Goal: Task Accomplishment & Management: Use online tool/utility

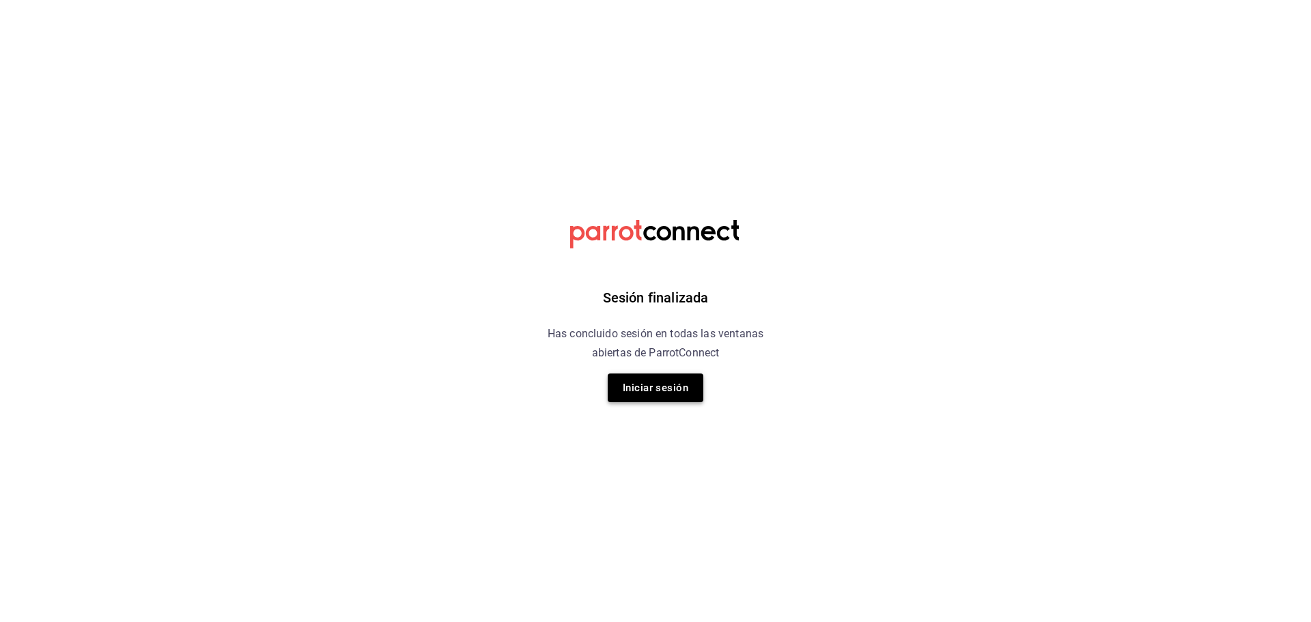
click at [688, 399] on button "Iniciar sesión" at bounding box center [656, 388] width 96 height 29
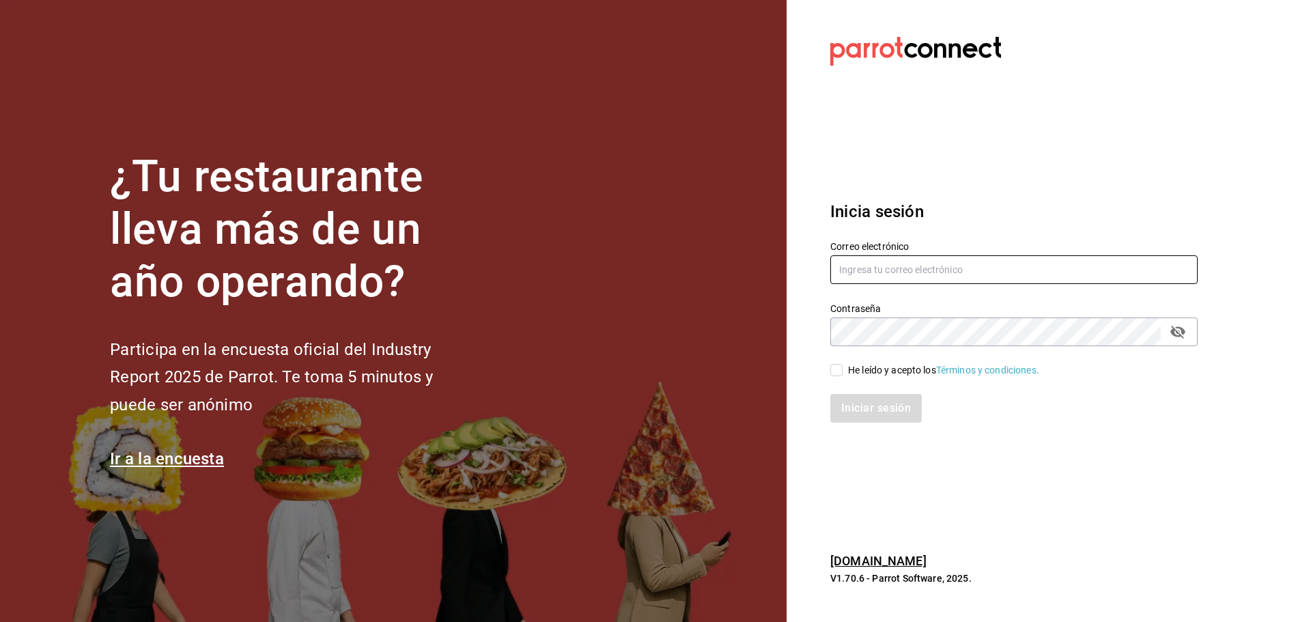
type input "multiuser@dairy.com"
click at [837, 370] on input "He leído y acepto los Términos y condiciones." at bounding box center [837, 370] width 12 height 12
checkbox input "true"
click at [865, 413] on button "Iniciar sesión" at bounding box center [877, 408] width 93 height 29
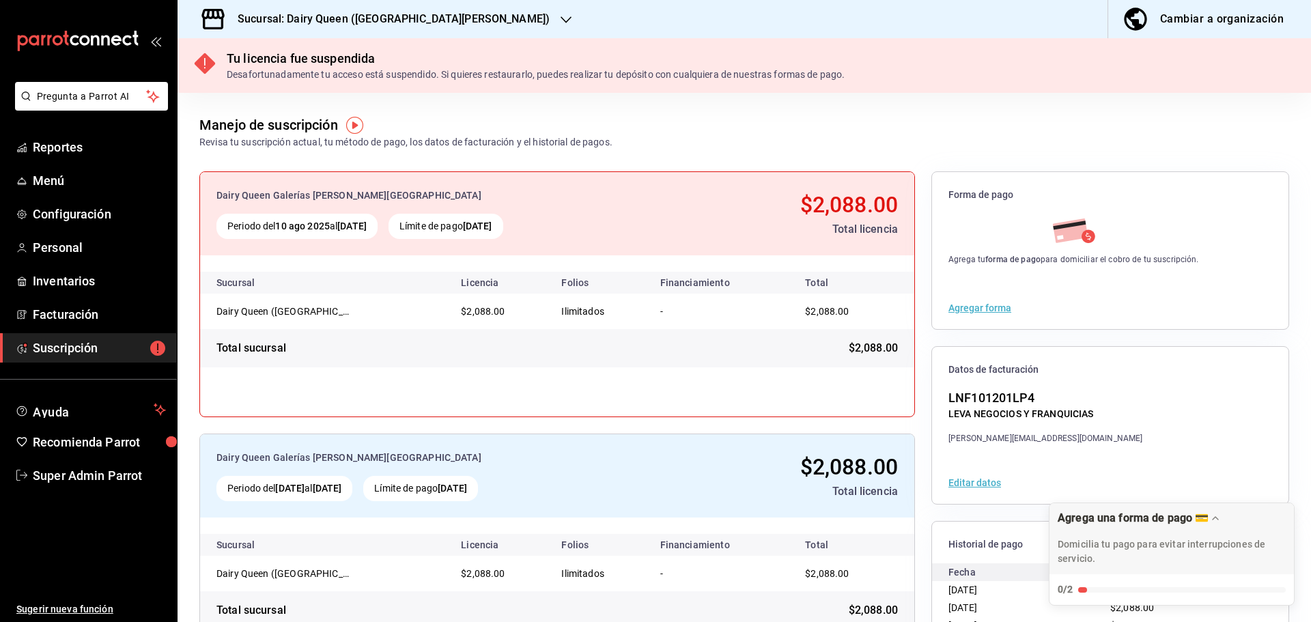
click at [861, 228] on div "Total licencia" at bounding box center [777, 229] width 241 height 16
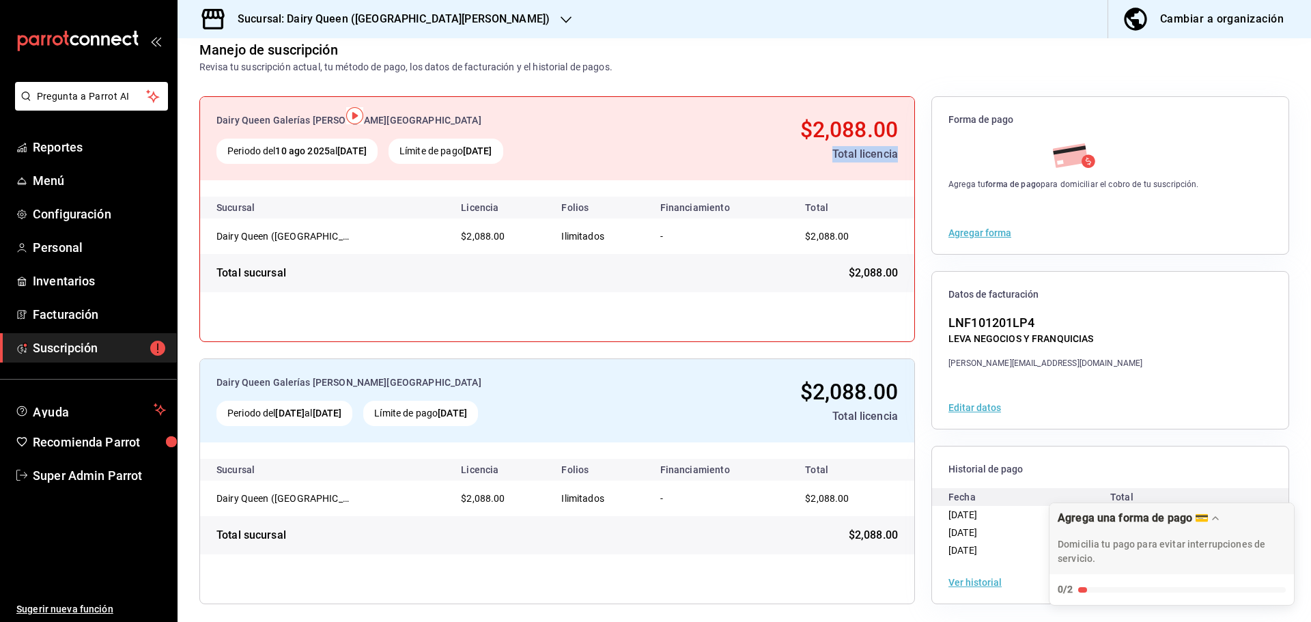
scroll to position [79, 0]
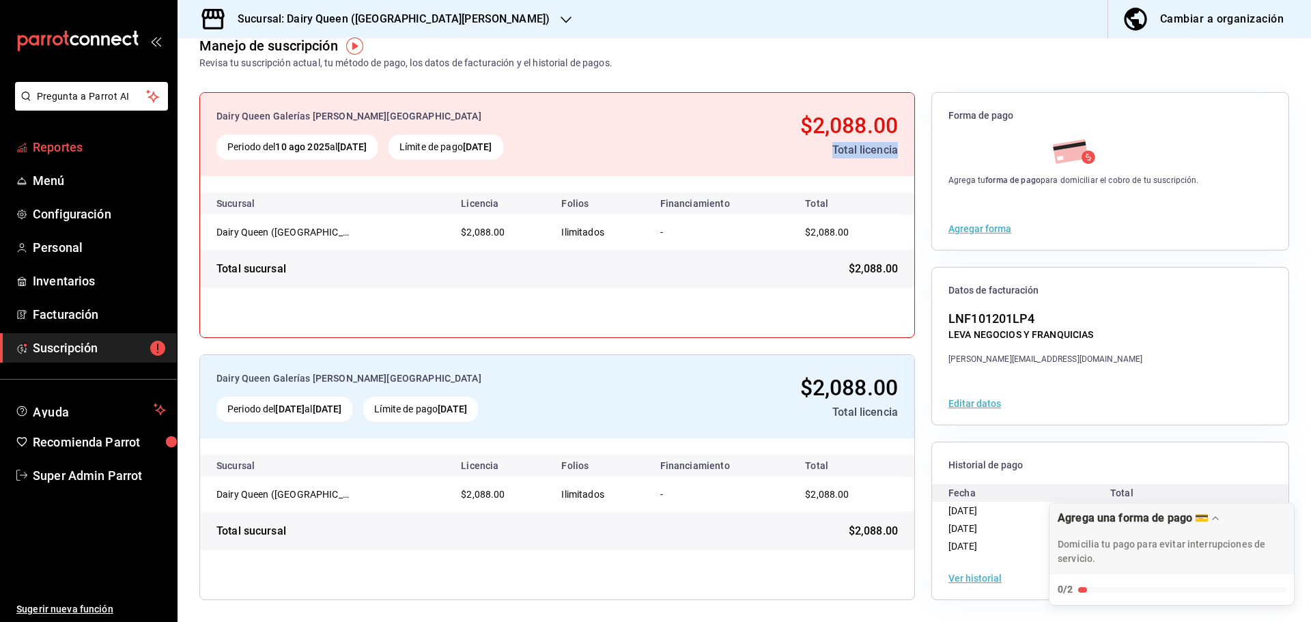
click at [89, 143] on span "Reportes" at bounding box center [99, 147] width 133 height 18
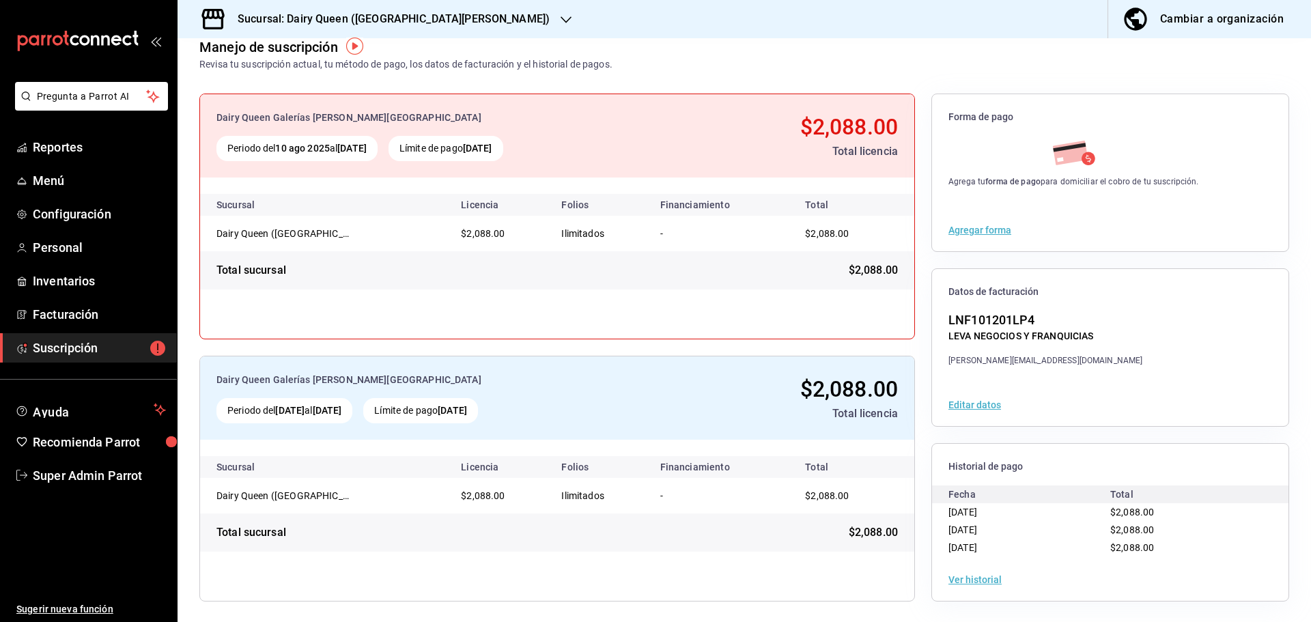
scroll to position [79, 0]
click at [414, 303] on div "Dairy Queen Galerías Valle Oriente Periodo del 10 ago 2025 al 10 sep 2025 Límit…" at bounding box center [557, 215] width 716 height 246
